Goal: Task Accomplishment & Management: Use online tool/utility

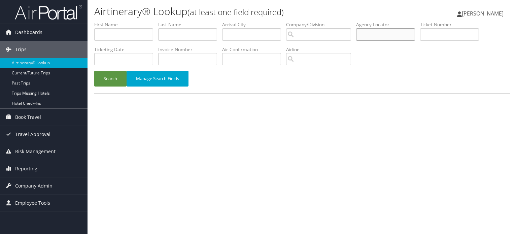
click at [392, 36] on input "text" at bounding box center [385, 34] width 59 height 12
paste input "D9PB6W"
type input "D9PB6W"
click at [108, 82] on button "Search" at bounding box center [110, 79] width 32 height 16
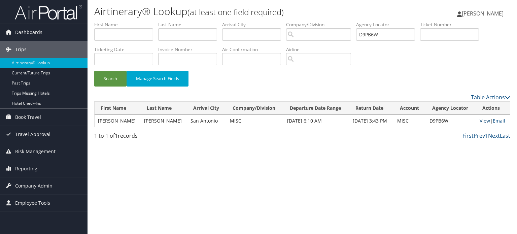
click at [481, 120] on link "View" at bounding box center [485, 121] width 10 height 6
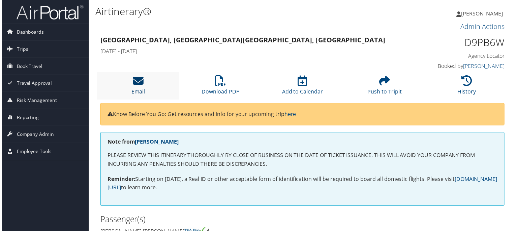
click at [141, 84] on icon at bounding box center [137, 81] width 11 height 11
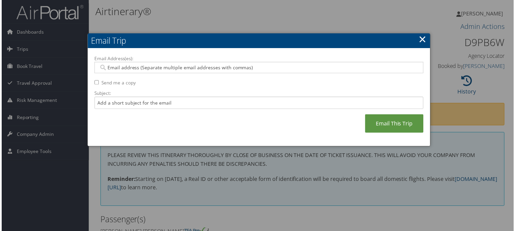
click at [242, 69] on input "Email Address(es):" at bounding box center [259, 68] width 322 height 7
paste input "[EMAIL_ADDRESS][DOMAIN_NAME]"
type input "[EMAIL_ADDRESS][DOMAIN_NAME]"
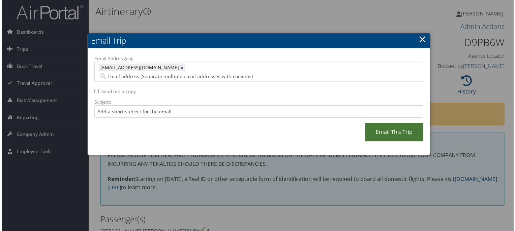
click at [400, 126] on link "Email This Trip" at bounding box center [394, 133] width 59 height 19
